Goal: Information Seeking & Learning: Learn about a topic

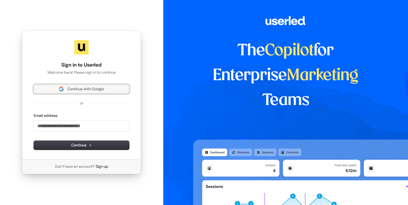
click at [82, 86] on button "Continue with Google" at bounding box center [81, 89] width 95 height 9
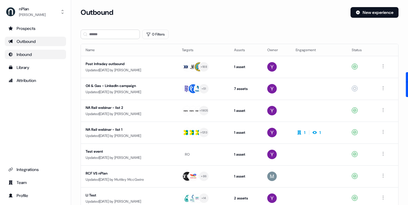
click at [27, 54] on div "Inbound" at bounding box center [35, 55] width 54 height 6
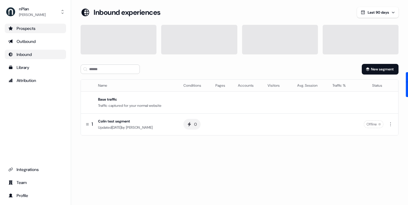
click at [40, 25] on link "Prospects" at bounding box center [35, 28] width 61 height 9
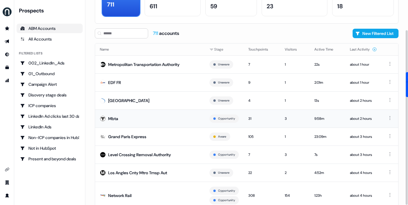
scroll to position [63, 0]
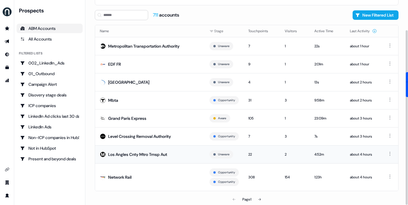
click at [157, 152] on div "Los Angles Cnty Mtro Trnsp Aut" at bounding box center [137, 155] width 59 height 6
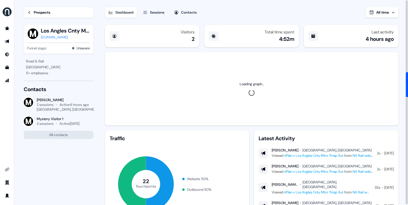
scroll to position [38, 0]
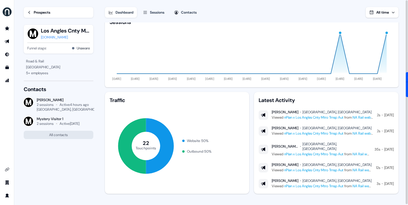
click at [47, 102] on div "Amy Romero" at bounding box center [65, 100] width 57 height 5
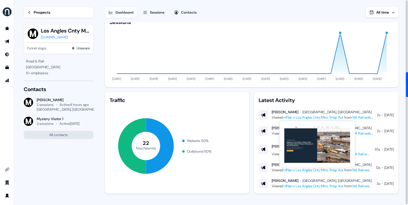
click at [314, 116] on link "nPlan x Los Angles Cnty Mtro Trnsp Aut" at bounding box center [313, 117] width 59 height 5
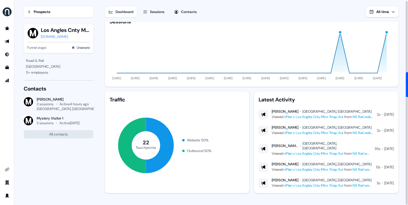
scroll to position [0, 0]
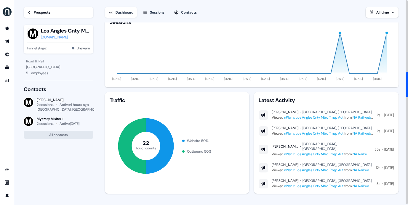
click at [340, 34] on div "button" at bounding box center [340, 33] width 4 height 4
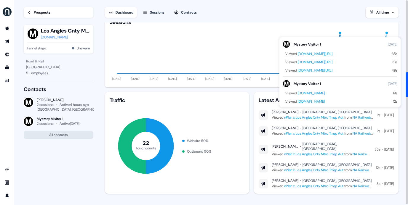
click at [49, 105] on div "2 sessions" at bounding box center [45, 104] width 17 height 5
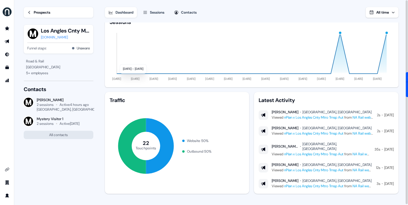
click at [43, 97] on div "Contacts Amy Romero 2 sessions Active 4 hours ago Lancaster, UK Mystery Visitor…" at bounding box center [59, 112] width 70 height 53
click at [36, 103] on div "Amy Romero 2 sessions Active 4 hours ago Lancaster, UK" at bounding box center [59, 105] width 70 height 14
click at [191, 138] on div "Website 50 %" at bounding box center [198, 141] width 22 height 6
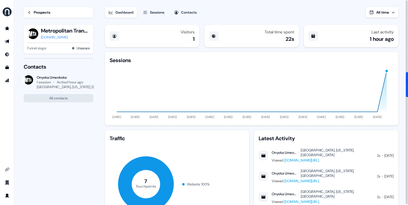
click at [56, 80] on div "Onyeka Umeokeke" at bounding box center [65, 77] width 57 height 5
click at [6, 40] on icon "Go to outbound experience" at bounding box center [7, 41] width 5 height 5
